Goal: Information Seeking & Learning: Find specific fact

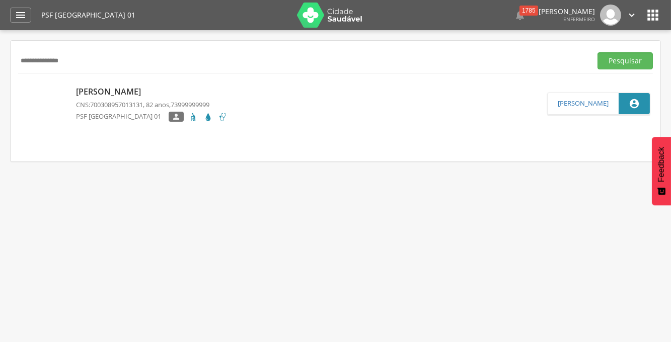
click at [607, 18] on img at bounding box center [610, 15] width 21 height 21
click at [18, 15] on icon "" at bounding box center [21, 15] width 12 height 12
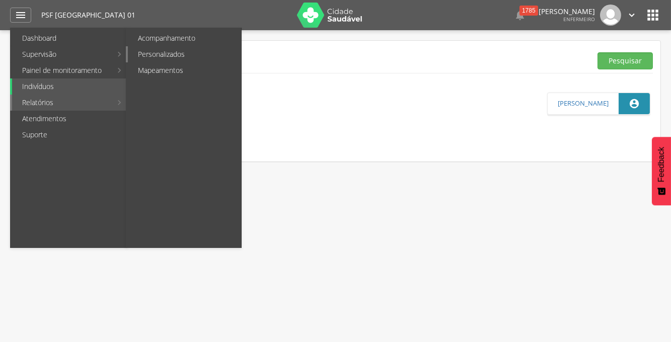
click at [160, 51] on link "Personalizados" at bounding box center [184, 54] width 113 height 16
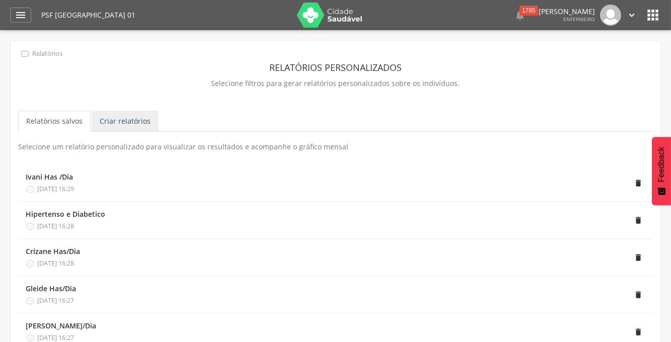
click at [117, 118] on link "Criar relatórios" at bounding box center [125, 121] width 67 height 21
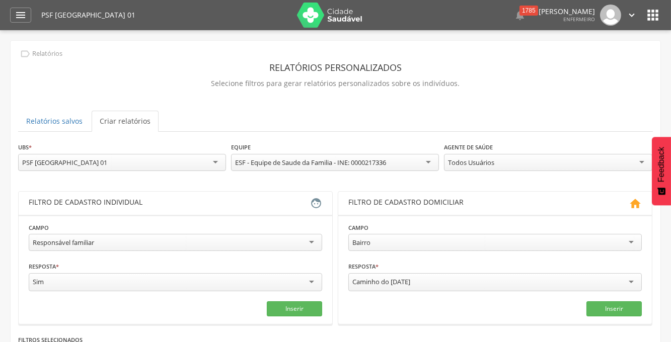
click at [314, 246] on div "Responsável familiar" at bounding box center [175, 242] width 293 height 17
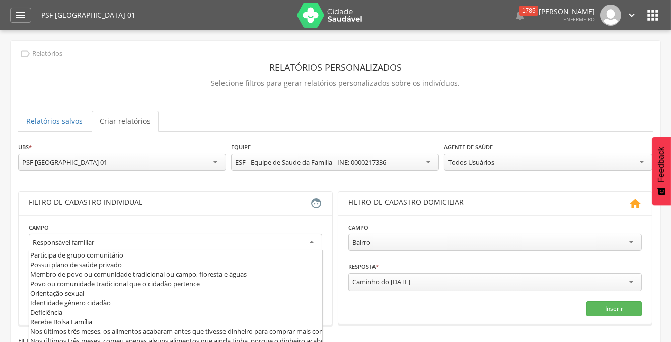
scroll to position [200, 0]
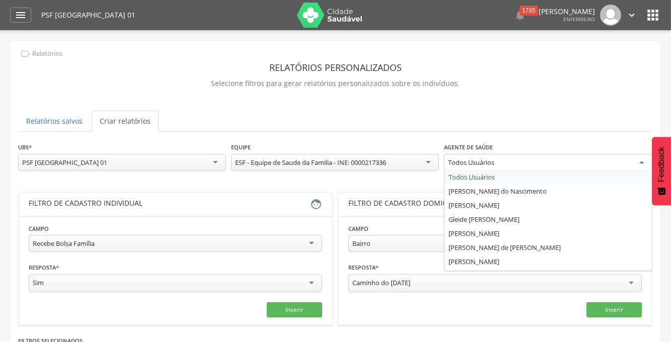
click at [640, 162] on div "Todos Usuários" at bounding box center [548, 163] width 208 height 18
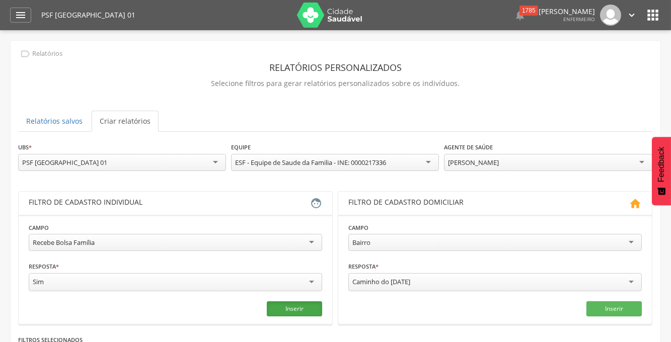
click at [290, 305] on button "Inserir" at bounding box center [294, 309] width 55 height 15
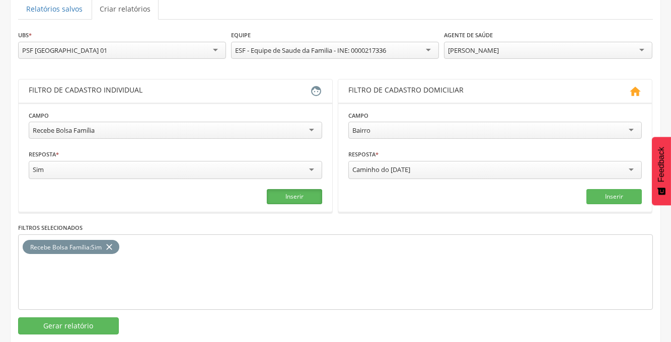
scroll to position [130, 0]
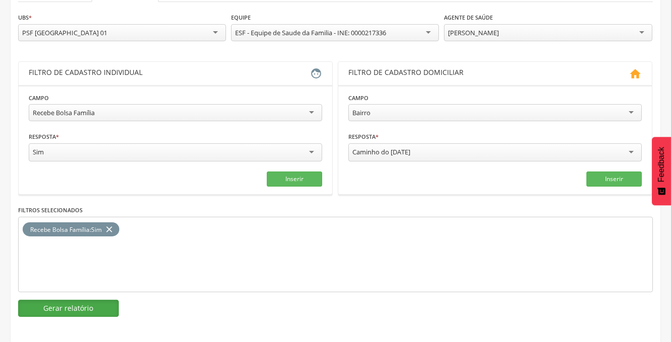
click at [62, 306] on button "Gerar relatório" at bounding box center [68, 308] width 101 height 17
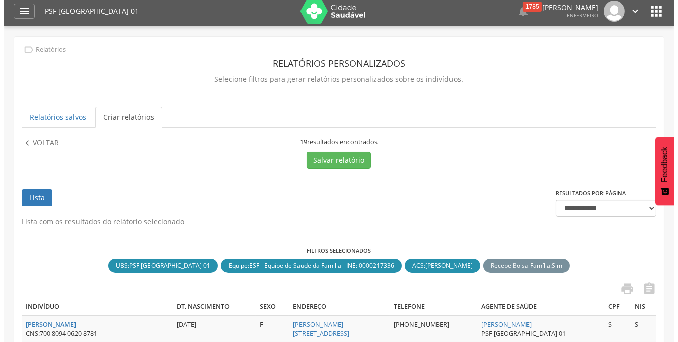
scroll to position [0, 0]
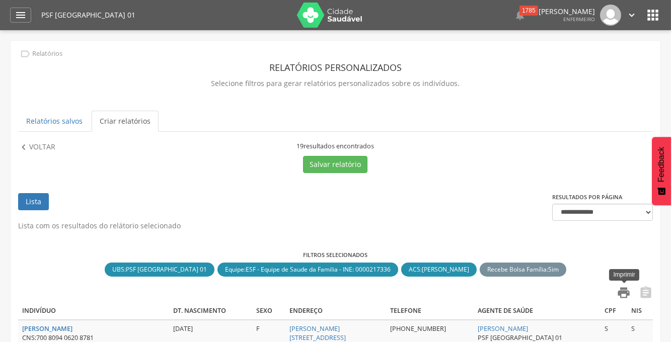
click at [621, 287] on icon "" at bounding box center [624, 293] width 14 height 14
click at [17, 12] on icon "" at bounding box center [21, 15] width 12 height 12
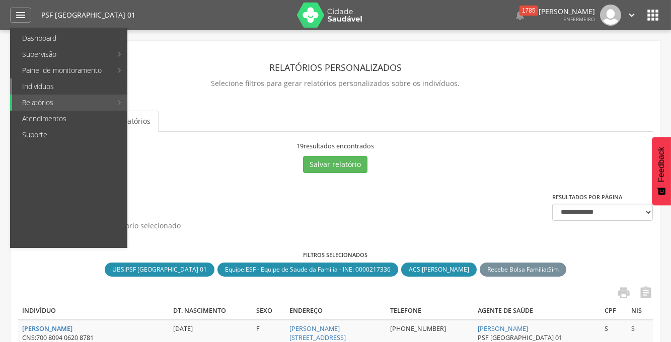
click at [31, 83] on link "Indivíduos" at bounding box center [69, 87] width 115 height 16
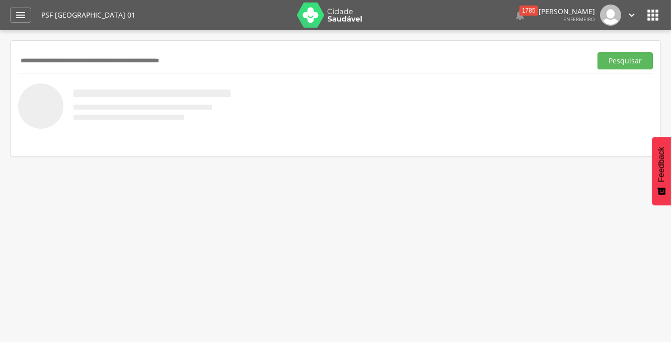
click at [44, 48] on div "Pesquisar" at bounding box center [335, 60] width 635 height 25
click at [48, 57] on input "text" at bounding box center [302, 60] width 569 height 17
paste input "**********"
click at [597, 52] on button "Pesquisar" at bounding box center [624, 60] width 55 height 17
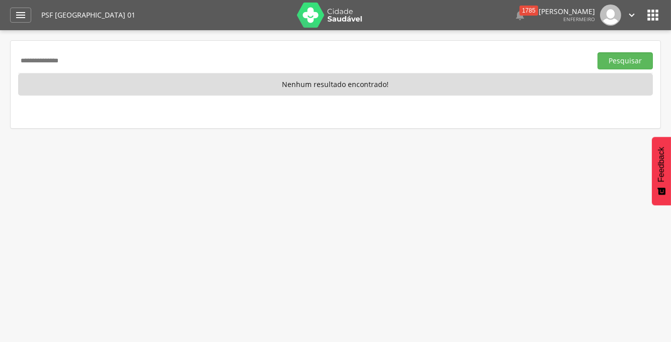
click at [125, 68] on input "**********" at bounding box center [302, 60] width 569 height 17
click at [70, 64] on input "**********" at bounding box center [302, 60] width 569 height 17
drag, startPoint x: 77, startPoint y: 62, endPoint x: 10, endPoint y: 60, distance: 67.0
click at [11, 60] on div "**********" at bounding box center [336, 85] width 650 height 88
paste input "text"
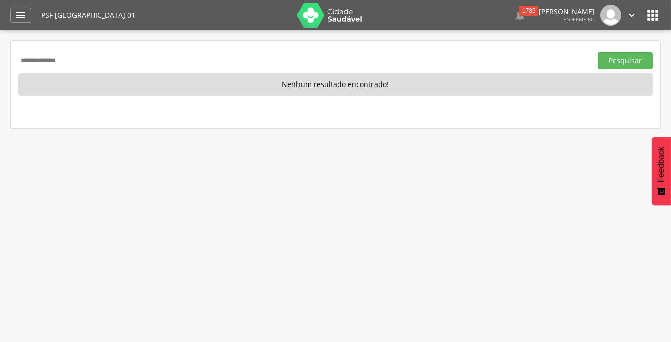
click at [597, 52] on button "Pesquisar" at bounding box center [624, 60] width 55 height 17
drag, startPoint x: 27, startPoint y: 64, endPoint x: 44, endPoint y: 66, distance: 17.8
click at [27, 64] on input "**********" at bounding box center [302, 60] width 569 height 17
drag, startPoint x: 46, startPoint y: 61, endPoint x: 6, endPoint y: 61, distance: 40.3
click at [6, 61] on div " Supervisão  Distritos  Ubs Coordenador: - [PERSON_NAME] / BA Intervalo de T…" at bounding box center [335, 201] width 671 height 342
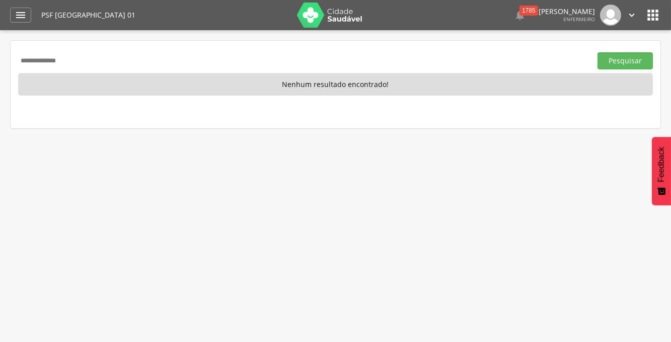
type input "*"
click at [597, 52] on button "Pesquisar" at bounding box center [624, 60] width 55 height 17
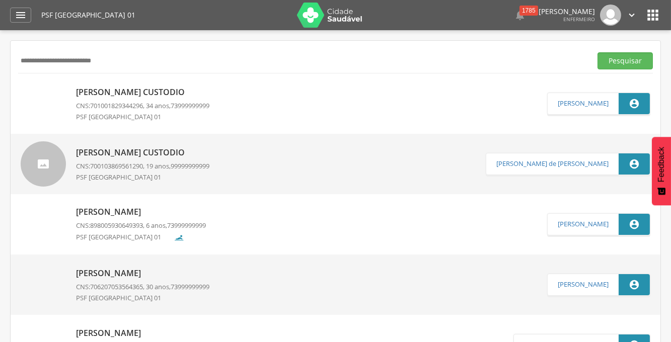
drag, startPoint x: 125, startPoint y: 58, endPoint x: 7, endPoint y: 58, distance: 118.8
click at [7, 58] on div " Supervisão  Distritos  Ubs Coordenador: - [PERSON_NAME] / BA Intervalo de T…" at bounding box center [335, 201] width 671 height 342
paste input "text"
click at [597, 52] on button "Pesquisar" at bounding box center [624, 60] width 55 height 17
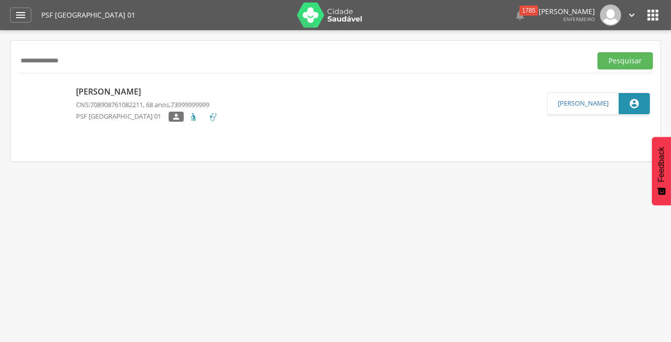
drag, startPoint x: 85, startPoint y: 65, endPoint x: -24, endPoint y: 72, distance: 109.0
click at [0, 72] on html " Dashboard Supervisão Produtividade Mapa da Cidade App desatualizado Última si…" at bounding box center [335, 171] width 671 height 342
click at [597, 52] on button "Pesquisar" at bounding box center [624, 60] width 55 height 17
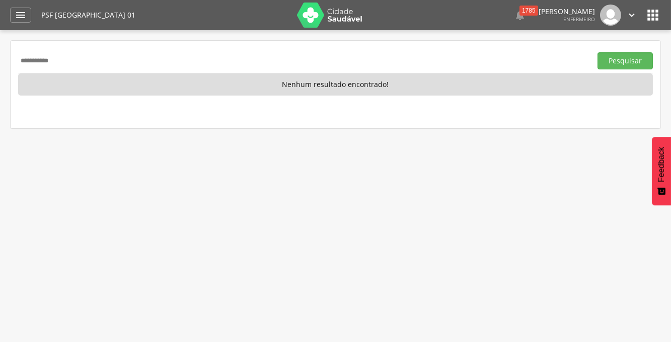
drag, startPoint x: 79, startPoint y: 57, endPoint x: 0, endPoint y: 60, distance: 78.6
click at [0, 61] on div " Supervisão  Distritos  Ubs Coordenador: - [PERSON_NAME] / BA Intervalo de T…" at bounding box center [335, 201] width 671 height 342
type input "****"
click at [597, 52] on button "Pesquisar" at bounding box center [624, 60] width 55 height 17
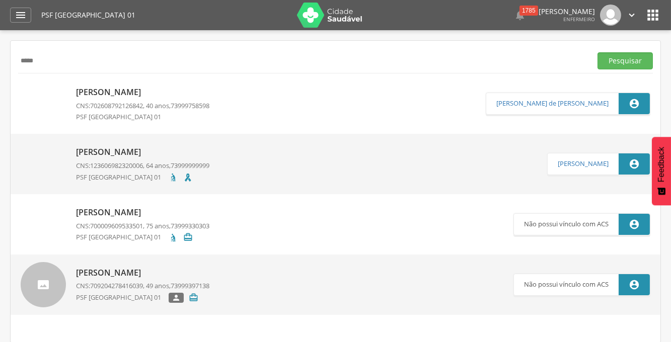
click at [123, 150] on p "[PERSON_NAME]" at bounding box center [142, 152] width 133 height 12
type input "**********"
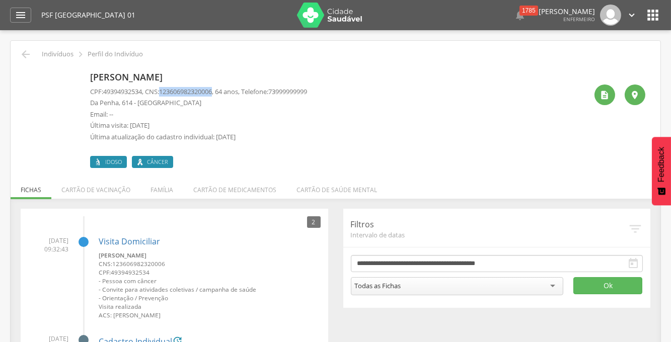
drag, startPoint x: 221, startPoint y: 90, endPoint x: 165, endPoint y: 88, distance: 55.9
click at [165, 88] on p "CPF: 49394932534 , CNS: [PHONE_NUMBER] , 64 anos, Telefone: [PHONE_NUMBER]" at bounding box center [198, 92] width 217 height 10
copy span "123606982320006"
drag, startPoint x: 145, startPoint y: 93, endPoint x: 105, endPoint y: 92, distance: 40.8
click at [105, 92] on p "CPF: 49394932534 , CNS: [PHONE_NUMBER] , 64 anos, Telefone: [PHONE_NUMBER]" at bounding box center [198, 92] width 217 height 10
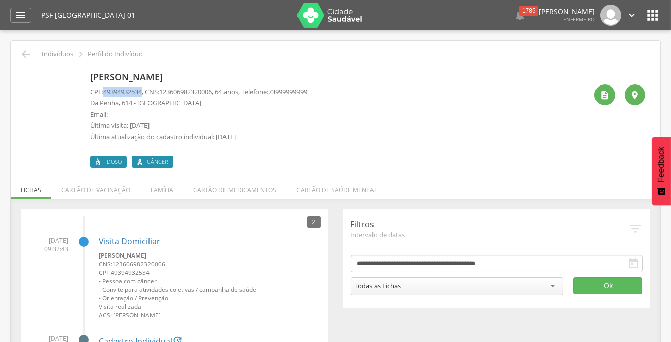
copy span "49394932534"
drag, startPoint x: 222, startPoint y: 92, endPoint x: 166, endPoint y: 89, distance: 56.5
click at [166, 89] on p "CPF: 49394932534 , CNS: [PHONE_NUMBER] , 64 anos, Telefone: [PHONE_NUMBER]" at bounding box center [198, 92] width 217 height 10
copy span "123606982320006"
drag, startPoint x: 208, startPoint y: 76, endPoint x: 88, endPoint y: 82, distance: 120.5
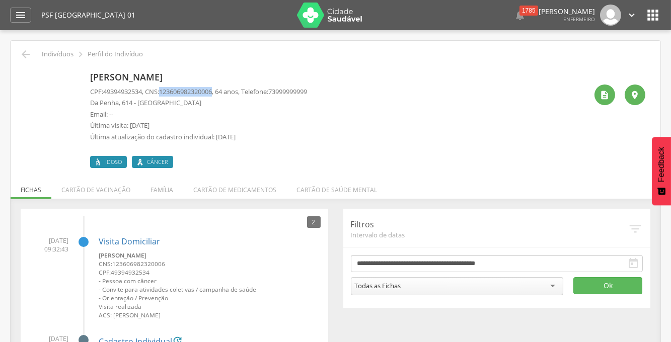
click at [88, 82] on div "[PERSON_NAME] CPF: 49394932534 , CNS: [PHONE_NUMBER] , 64 anos, Telefone: [PHON…" at bounding box center [336, 118] width 620 height 100
copy p "[PERSON_NAME]"
click at [599, 94] on div "" at bounding box center [604, 95] width 21 height 21
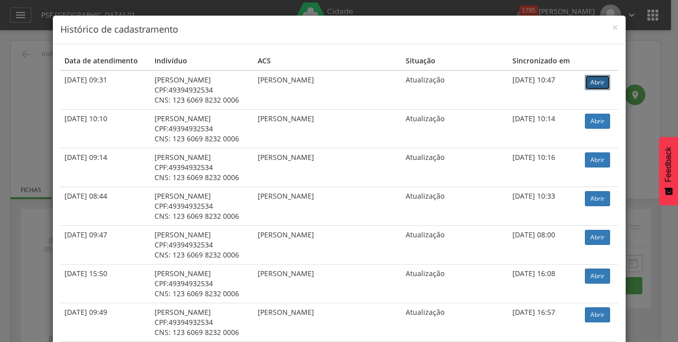
click at [585, 86] on link "Abrir" at bounding box center [597, 82] width 25 height 15
click at [600, 82] on link "Abrir" at bounding box center [597, 82] width 25 height 15
click at [585, 81] on link "Abrir" at bounding box center [597, 82] width 25 height 15
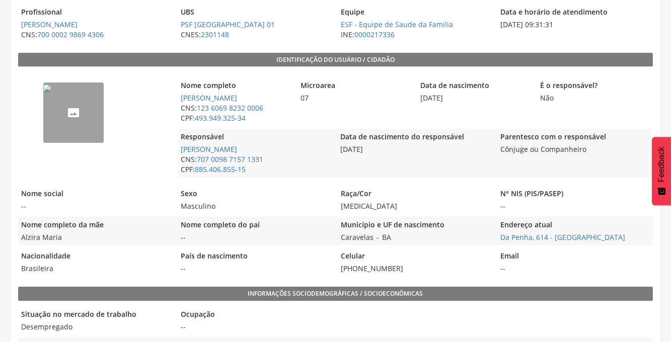
scroll to position [186, 0]
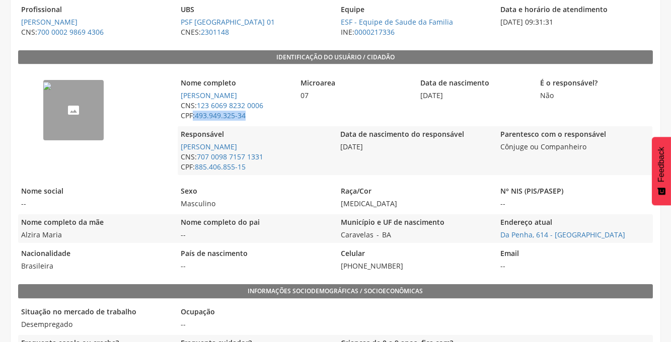
drag, startPoint x: 249, startPoint y: 114, endPoint x: 194, endPoint y: 118, distance: 55.0
click at [194, 118] on span "CPF: 493.949.325-34" at bounding box center [235, 116] width 115 height 10
drag, startPoint x: 194, startPoint y: 118, endPoint x: 201, endPoint y: 123, distance: 9.0
click at [201, 123] on div "Nome completo Joel Bispo dos Santos CNS: 123 6069 8232 0006 CPF: 493.949.325-34…" at bounding box center [415, 124] width 474 height 111
click at [249, 116] on span "CPF: 493.949.325-34" at bounding box center [235, 116] width 115 height 10
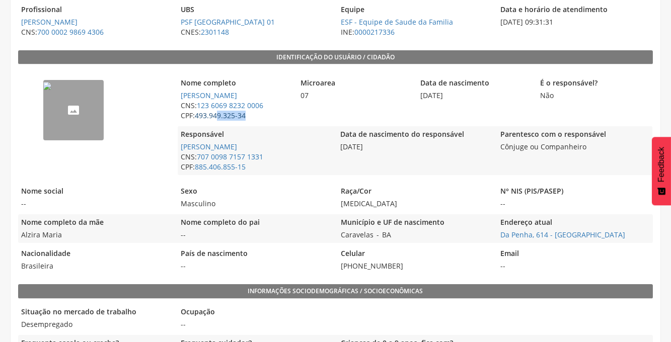
drag, startPoint x: 252, startPoint y: 116, endPoint x: 216, endPoint y: 114, distance: 35.8
click at [216, 114] on span "CPF: 493.949.325-34" at bounding box center [235, 116] width 115 height 10
click at [240, 118] on link "493.949.325-34" at bounding box center [220, 116] width 51 height 10
type input "**********"
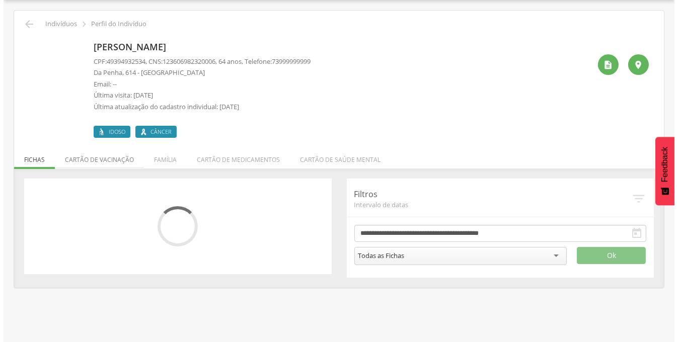
scroll to position [86, 0]
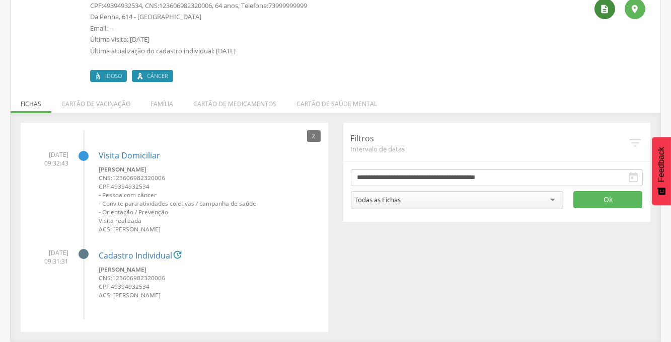
click at [616, 12] on div " Ver histórico de cadastramento " at bounding box center [616, 32] width 58 height 100
click at [605, 11] on icon "" at bounding box center [605, 9] width 10 height 10
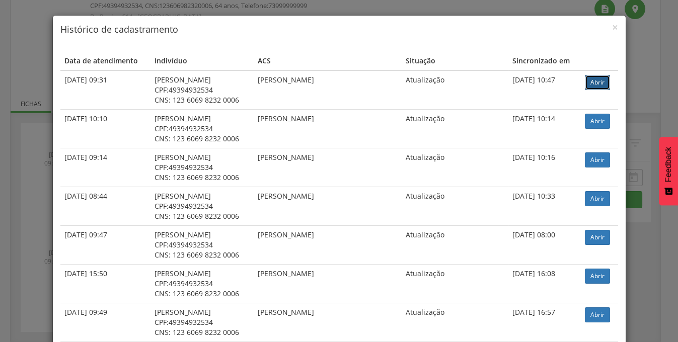
click at [586, 83] on link "Abrir" at bounding box center [597, 82] width 25 height 15
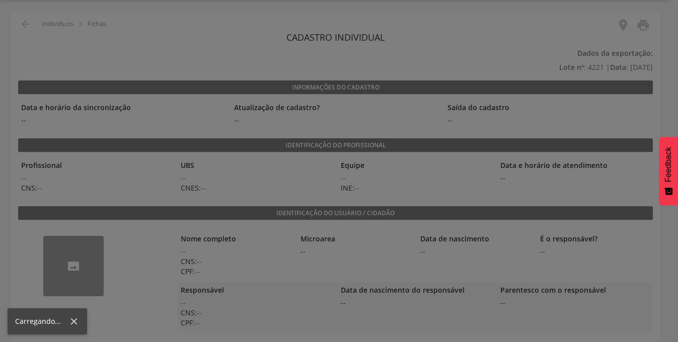
click at [305, 171] on div at bounding box center [339, 171] width 678 height 342
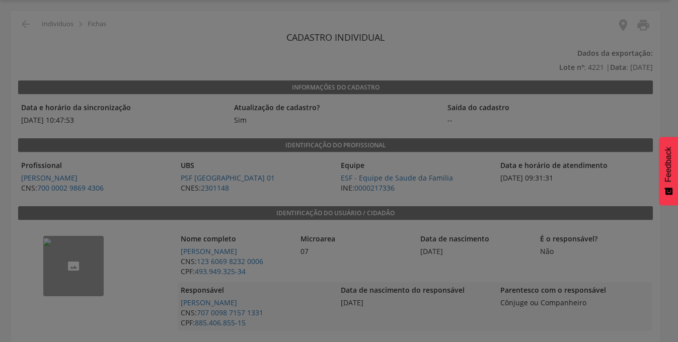
drag, startPoint x: 676, startPoint y: 82, endPoint x: 609, endPoint y: 122, distance: 77.9
click at [670, 106] on div at bounding box center [339, 171] width 678 height 342
click at [212, 182] on div at bounding box center [339, 171] width 678 height 342
click at [350, 119] on div at bounding box center [339, 171] width 678 height 342
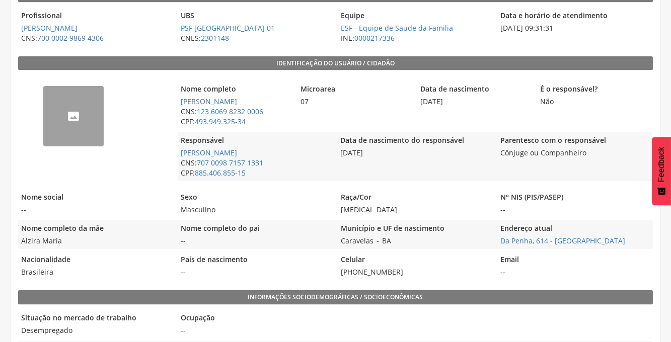
scroll to position [183, 0]
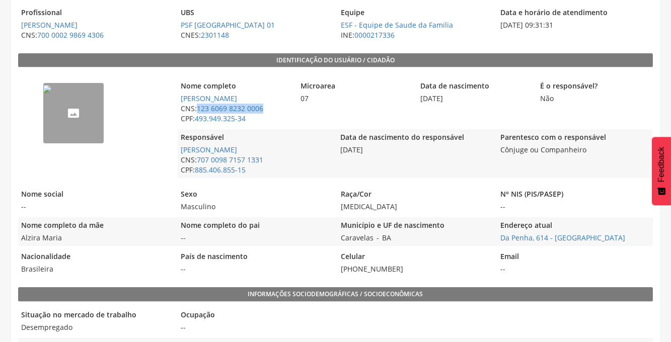
drag, startPoint x: 269, startPoint y: 110, endPoint x: 195, endPoint y: 107, distance: 73.5
click at [195, 107] on span "CNS: 123 6069 8232 0006" at bounding box center [235, 109] width 115 height 10
copy span "123 6069 8232 0006"
drag, startPoint x: 249, startPoint y: 118, endPoint x: 196, endPoint y: 121, distance: 53.5
click at [196, 121] on span "CPF: 493.949.325-34" at bounding box center [235, 119] width 115 height 10
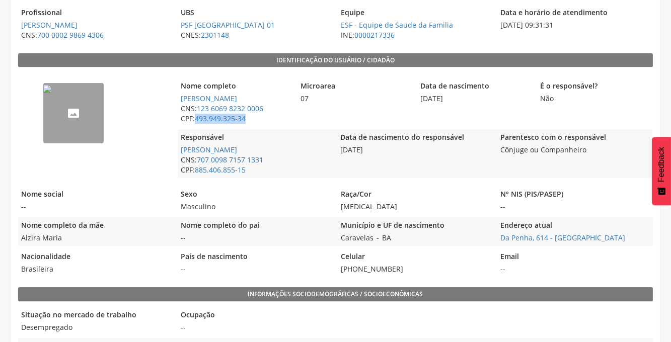
copy span "493.949.325-34"
